Goal: Entertainment & Leisure: Consume media (video, audio)

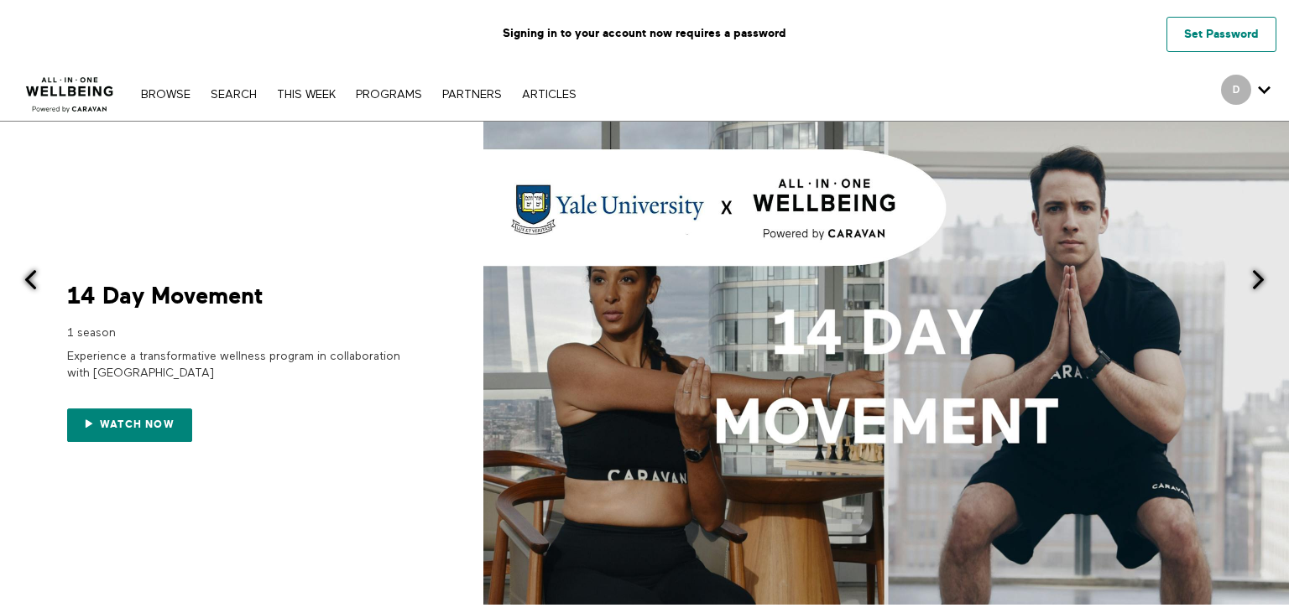
click at [1192, 39] on link "Set Password" at bounding box center [1221, 34] width 110 height 35
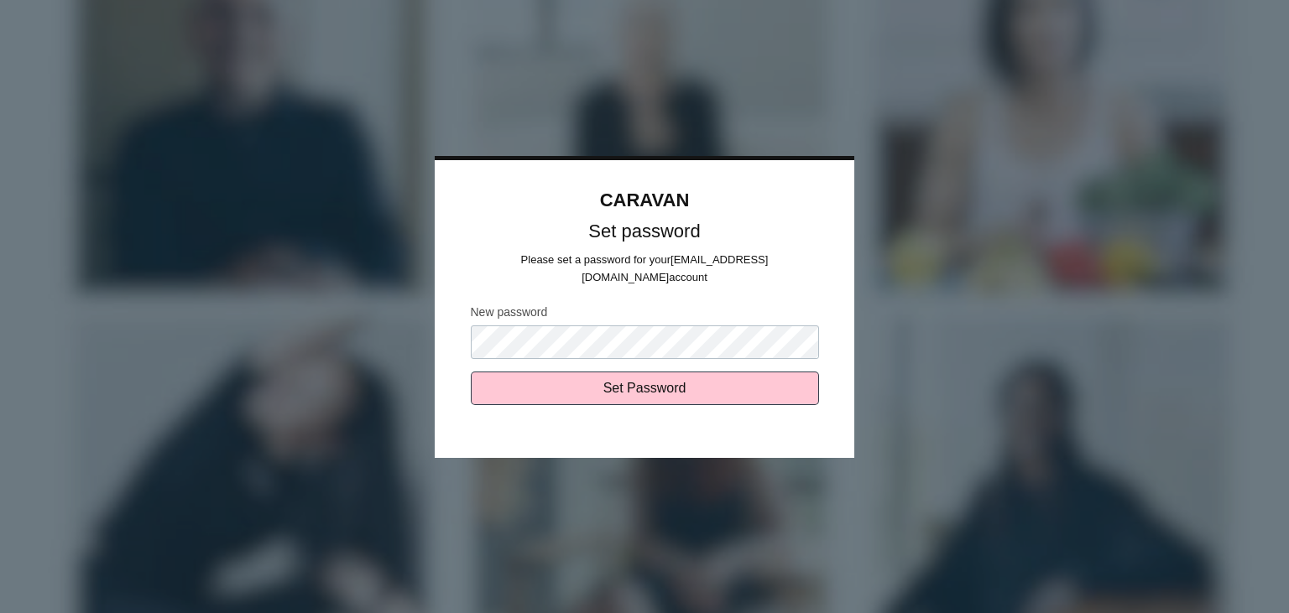
click at [471, 372] on input "Set Password" at bounding box center [645, 389] width 348 height 34
type input "Sending..."
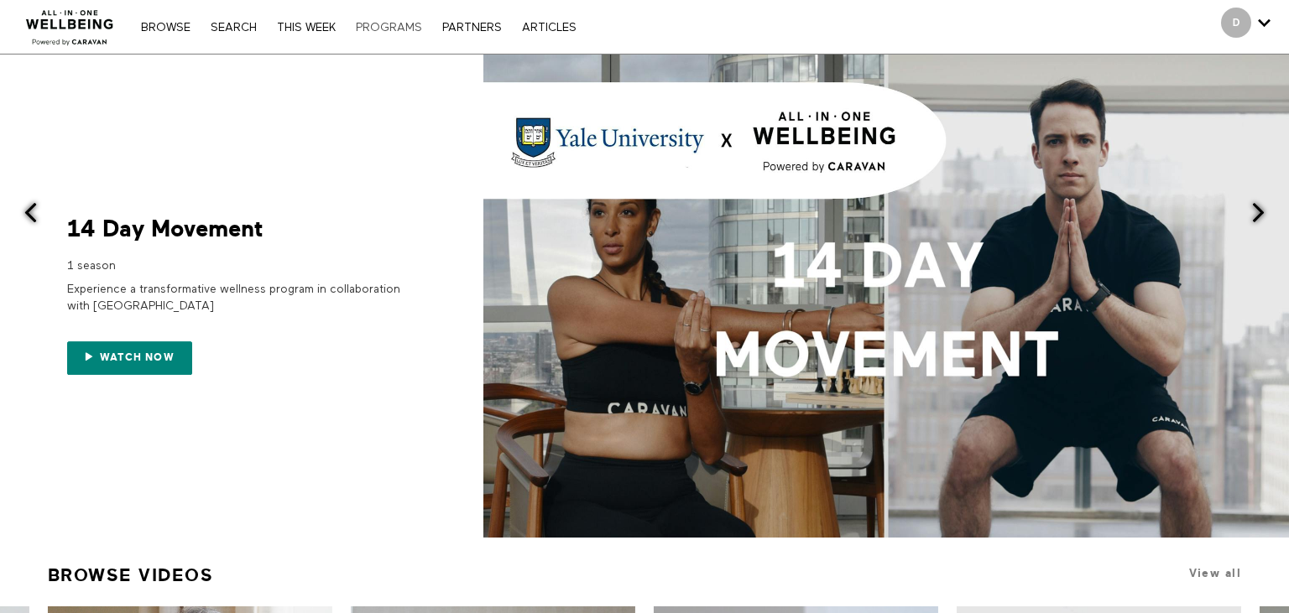
click at [386, 29] on link "PROGRAMS" at bounding box center [388, 28] width 83 height 12
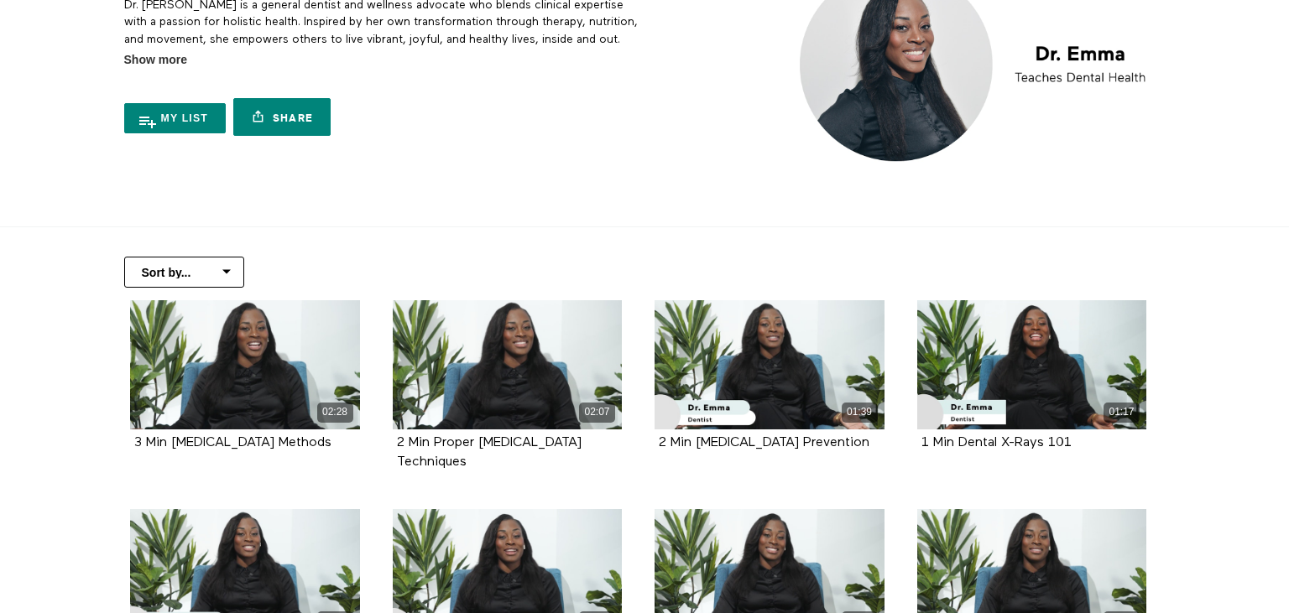
scroll to position [128, 0]
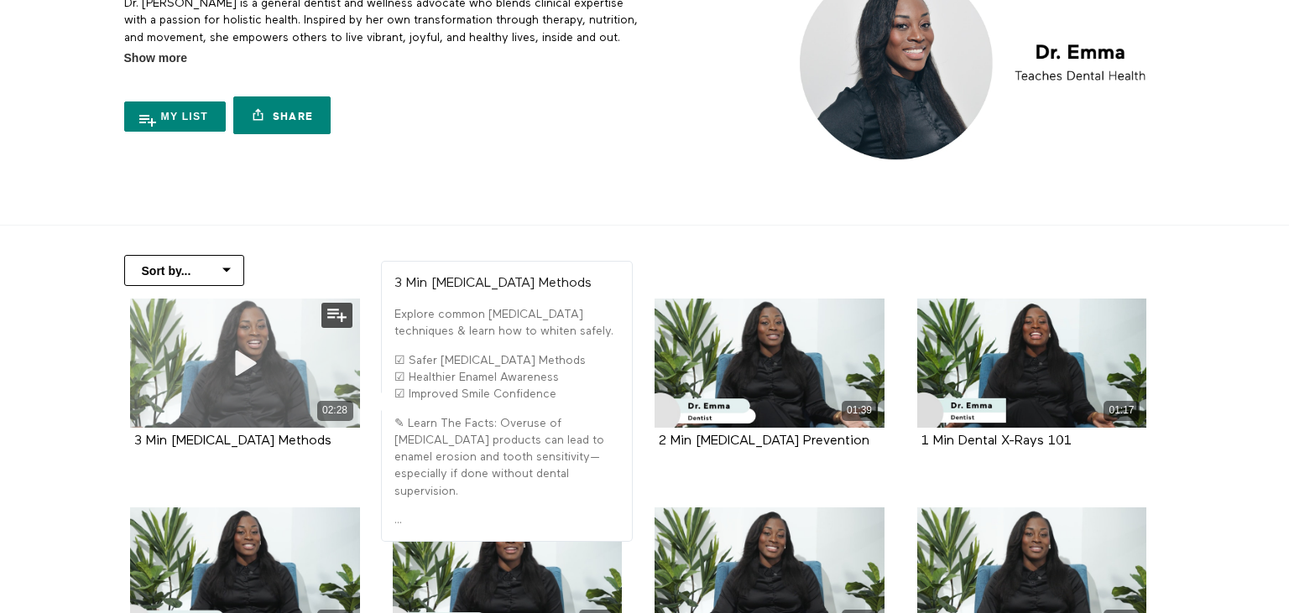
click at [247, 356] on icon at bounding box center [245, 362] width 50 height 29
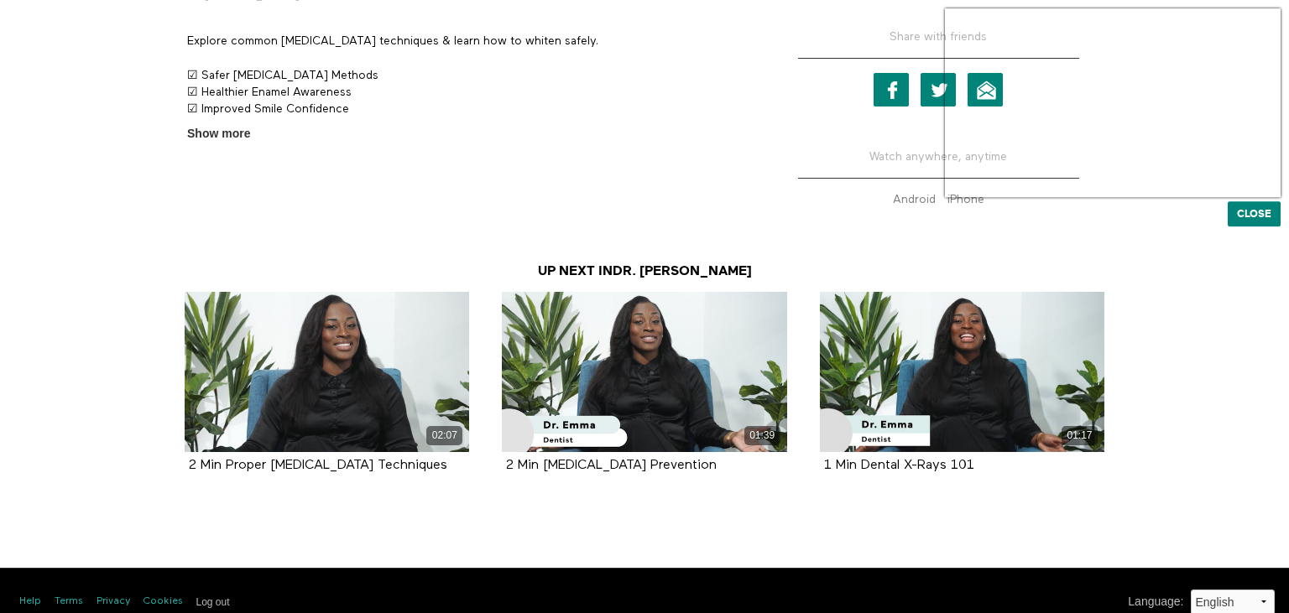
scroll to position [632, 0]
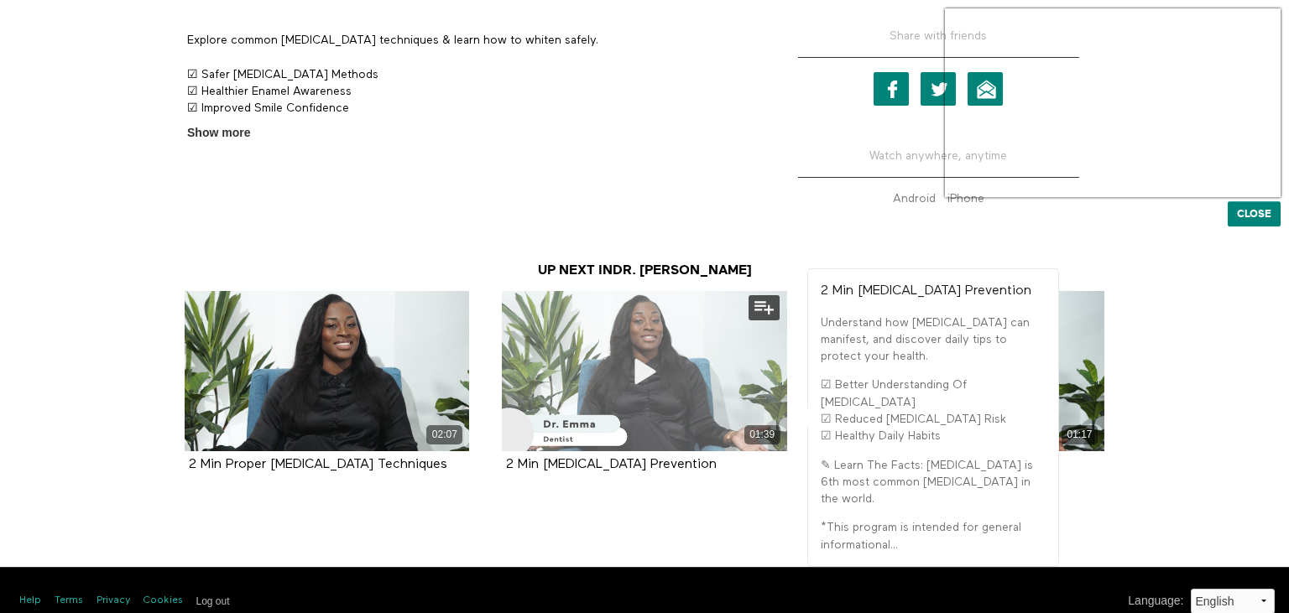
click at [652, 364] on icon at bounding box center [644, 371] width 50 height 29
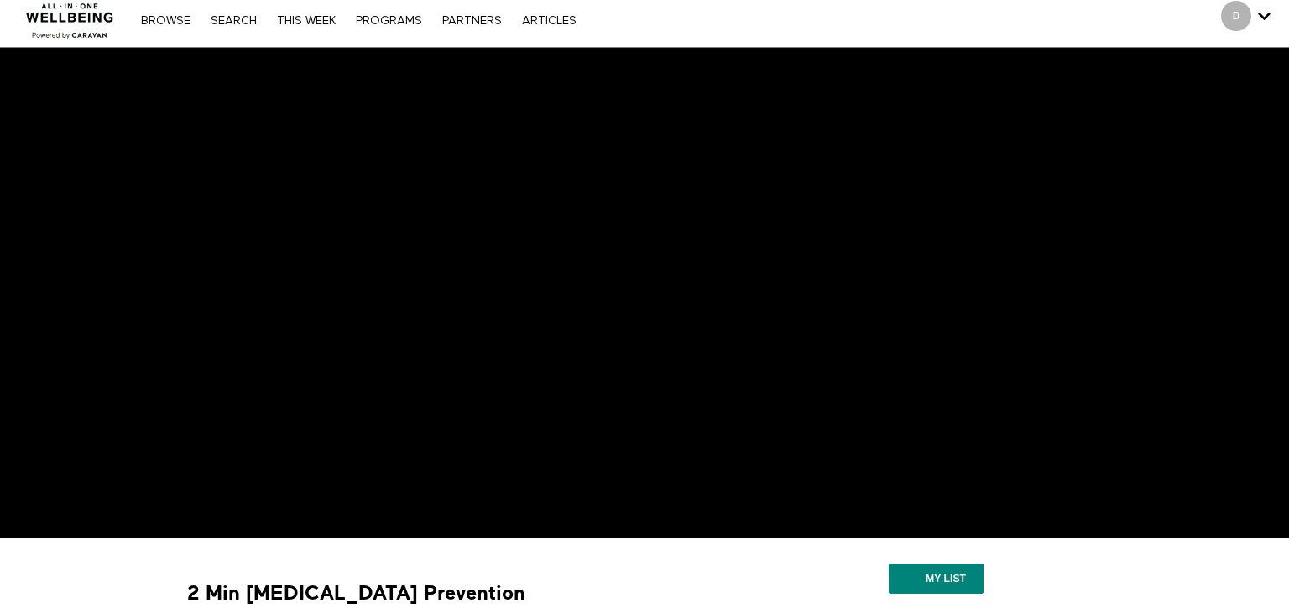
scroll to position [5, 0]
